Goal: Information Seeking & Learning: Learn about a topic

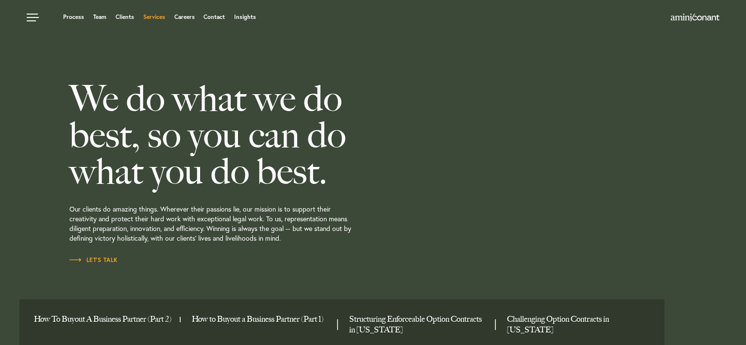
click at [152, 16] on link "Services" at bounding box center [154, 17] width 22 height 6
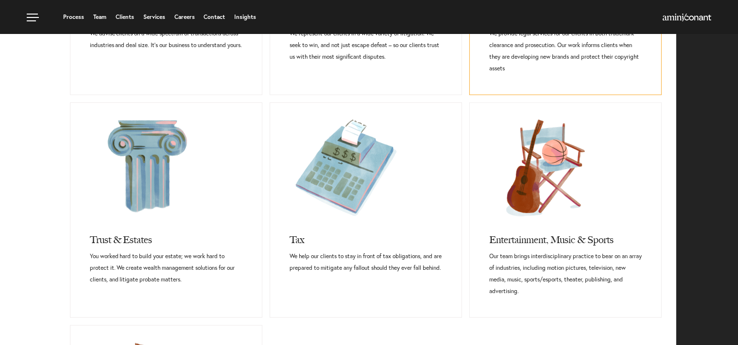
scroll to position [410, 0]
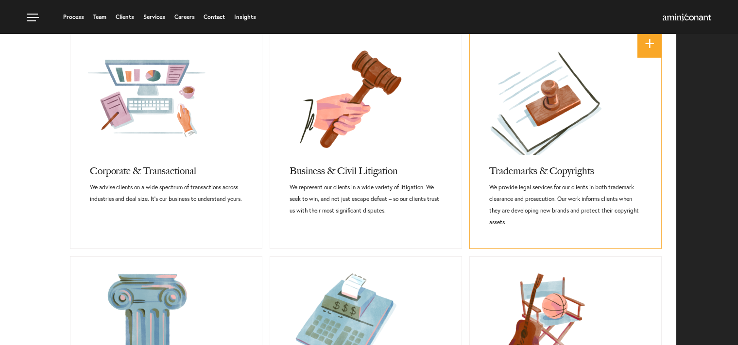
click at [541, 102] on link at bounding box center [565, 94] width 191 height 121
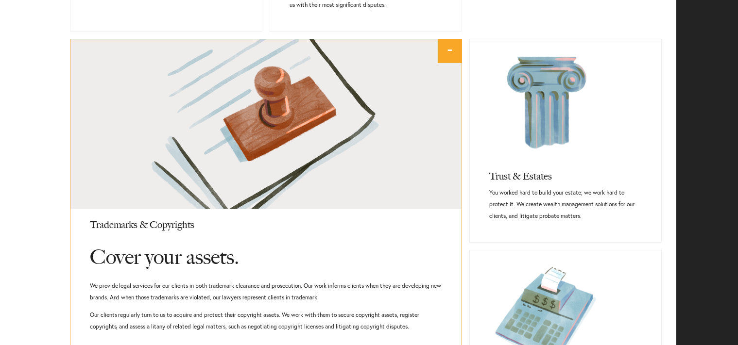
scroll to position [667, 0]
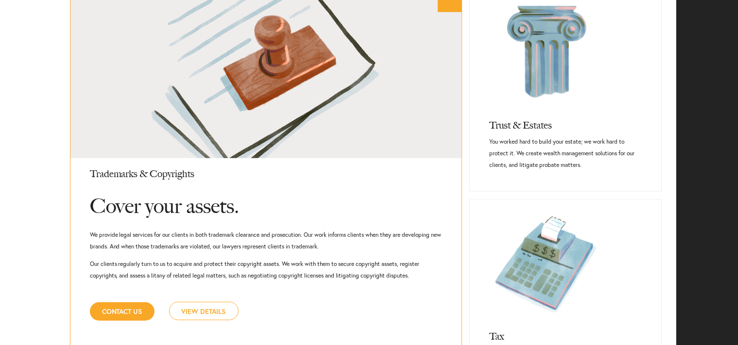
click at [393, 273] on p "Our clients regularly turn to us to acquire and protect their copyright assets.…" at bounding box center [266, 269] width 353 height 23
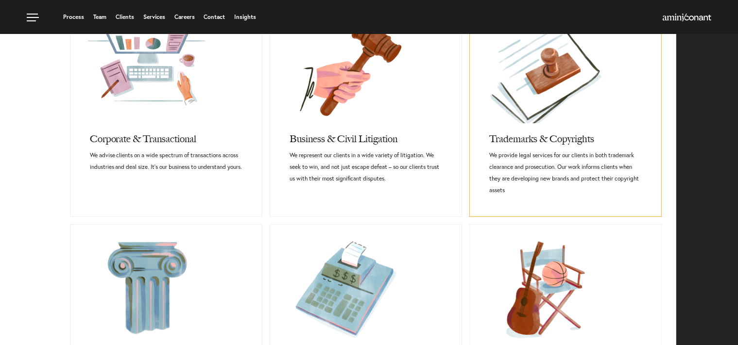
scroll to position [405, 0]
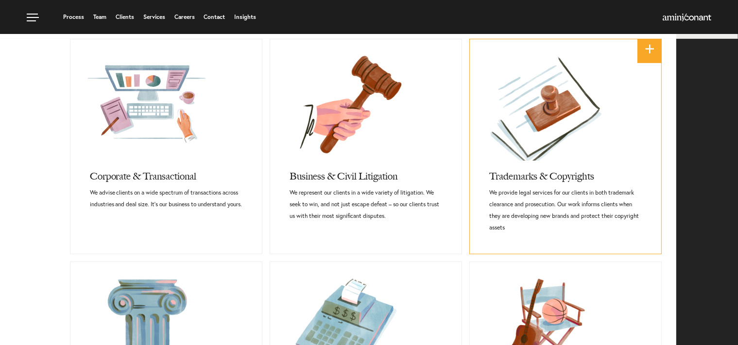
click at [533, 171] on h3 "Trademarks & Copyrights" at bounding box center [565, 174] width 152 height 26
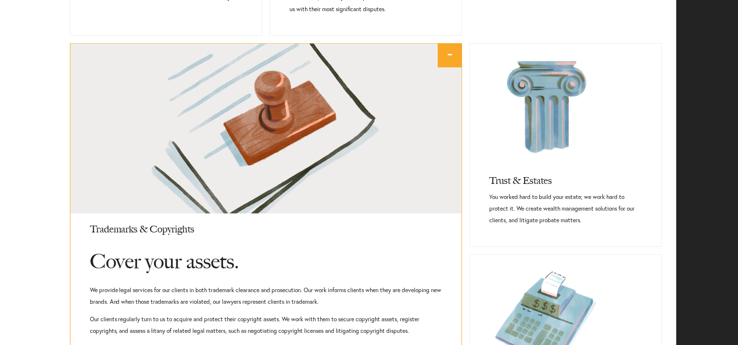
scroll to position [616, 0]
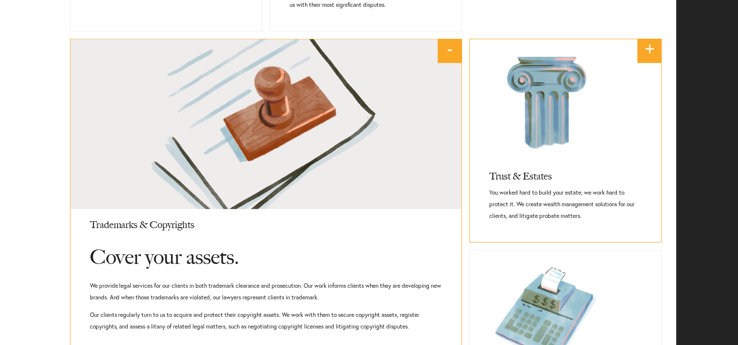
click at [619, 134] on link at bounding box center [565, 99] width 191 height 121
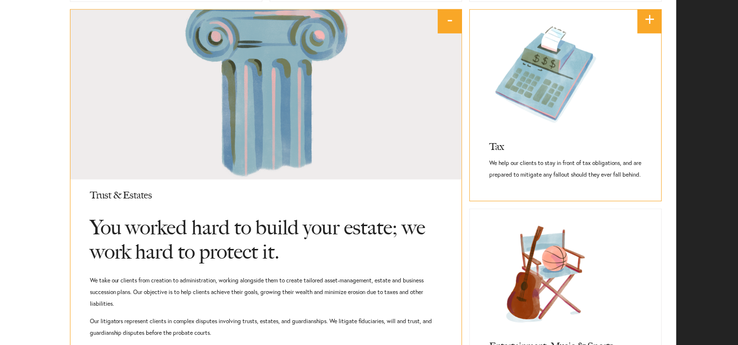
scroll to position [658, 0]
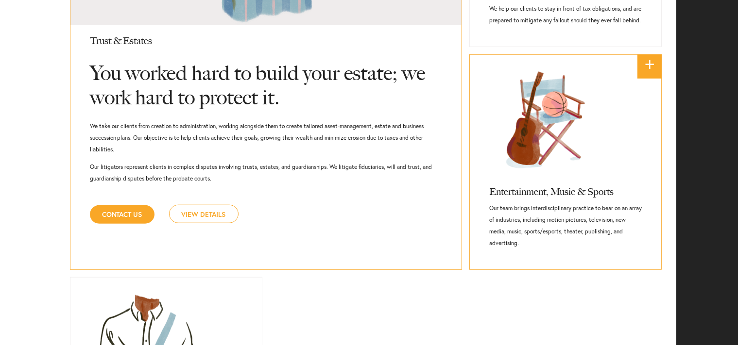
click at [553, 150] on link at bounding box center [565, 115] width 191 height 121
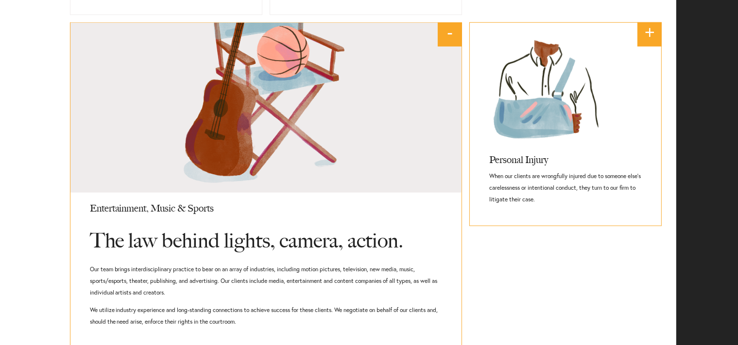
scroll to position [868, 0]
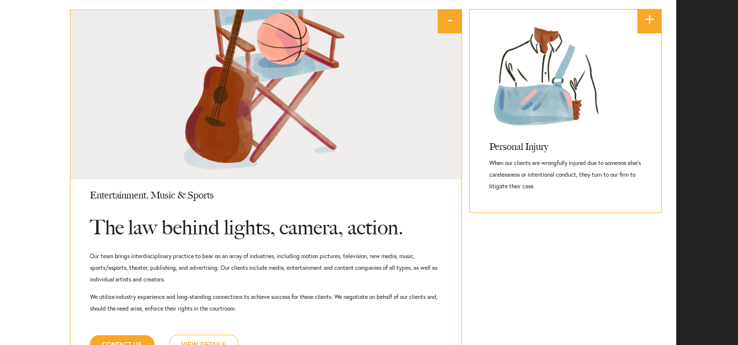
click at [595, 173] on p "When our clients are wrongfully injured due to someone else’s carelessness or i…" at bounding box center [565, 174] width 152 height 35
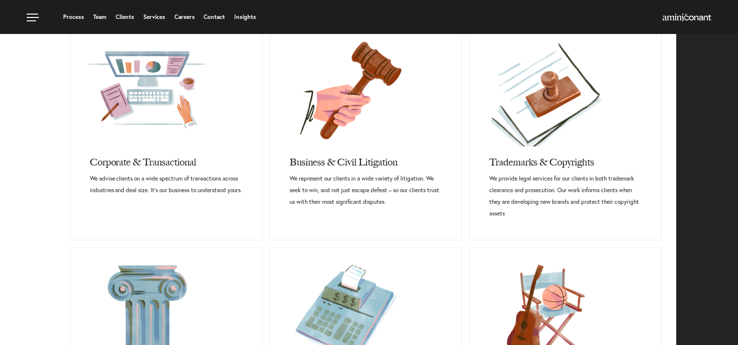
scroll to position [316, 0]
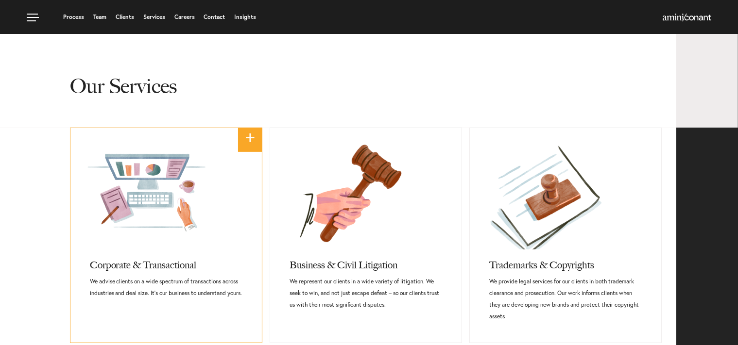
click at [129, 261] on h3 "Corporate & Transactional" at bounding box center [166, 263] width 152 height 26
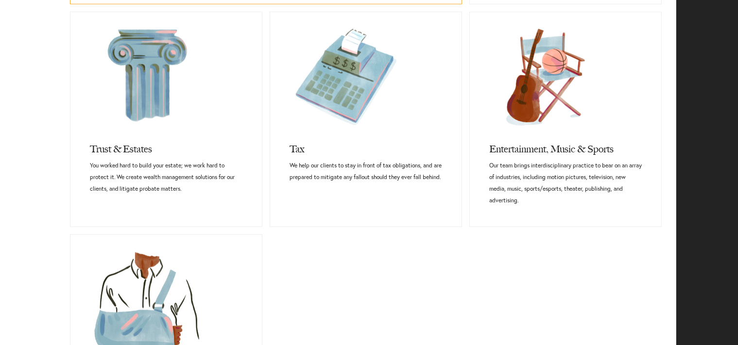
scroll to position [1020, 0]
